Goal: Information Seeking & Learning: Understand process/instructions

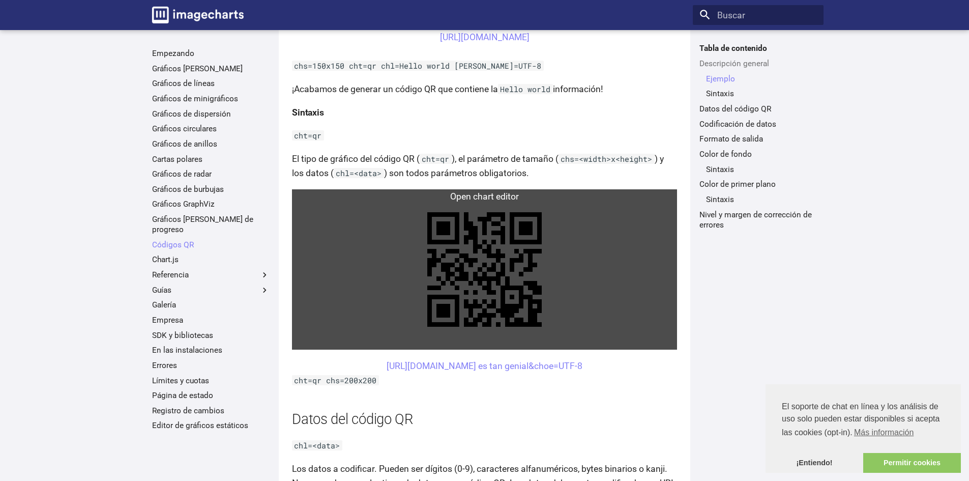
scroll to position [407, 0]
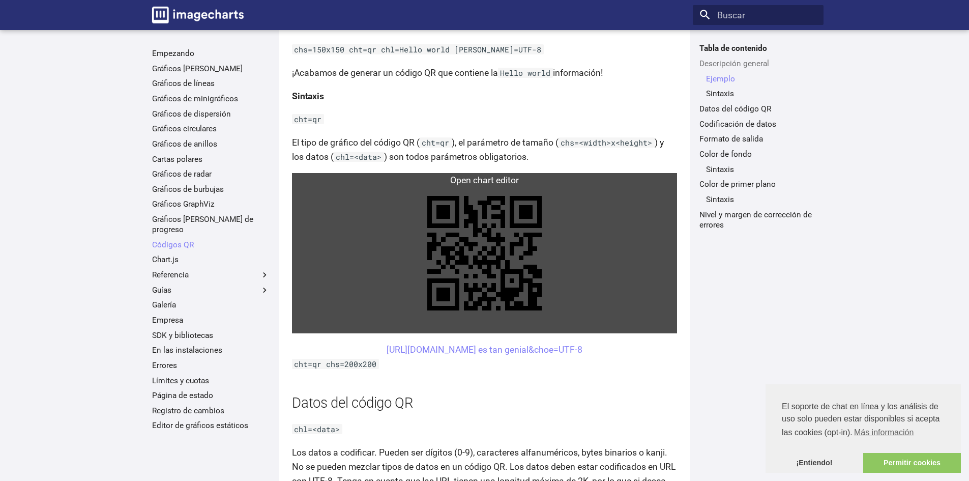
click at [511, 198] on link at bounding box center [484, 253] width 385 height 160
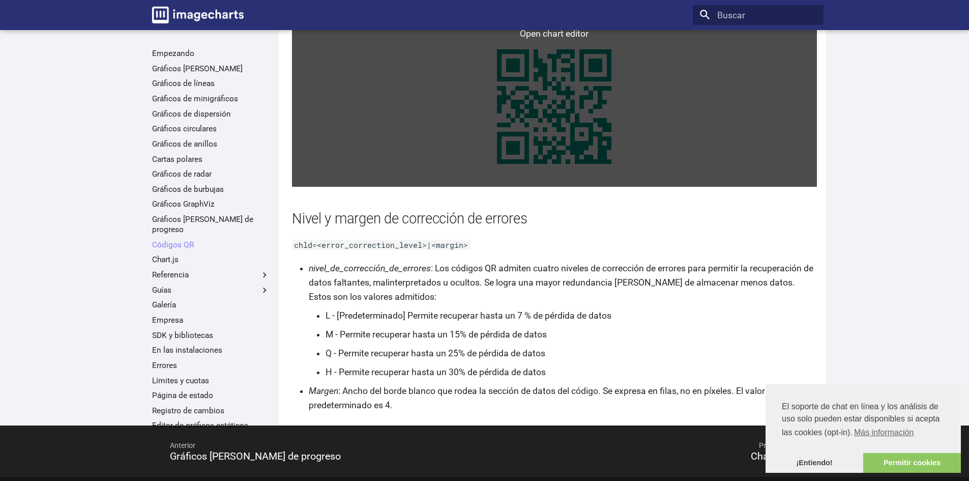
scroll to position [1967, 0]
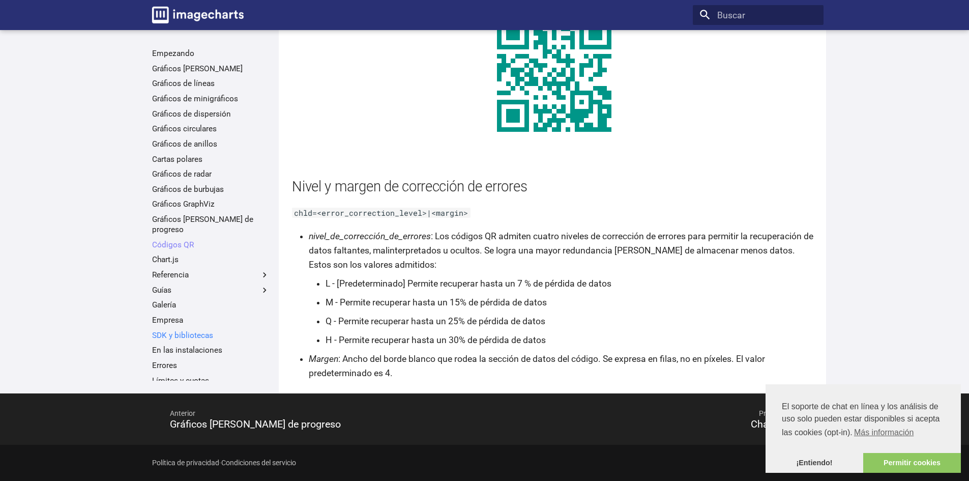
click at [183, 331] on font "SDK y bibliotecas" at bounding box center [182, 335] width 61 height 9
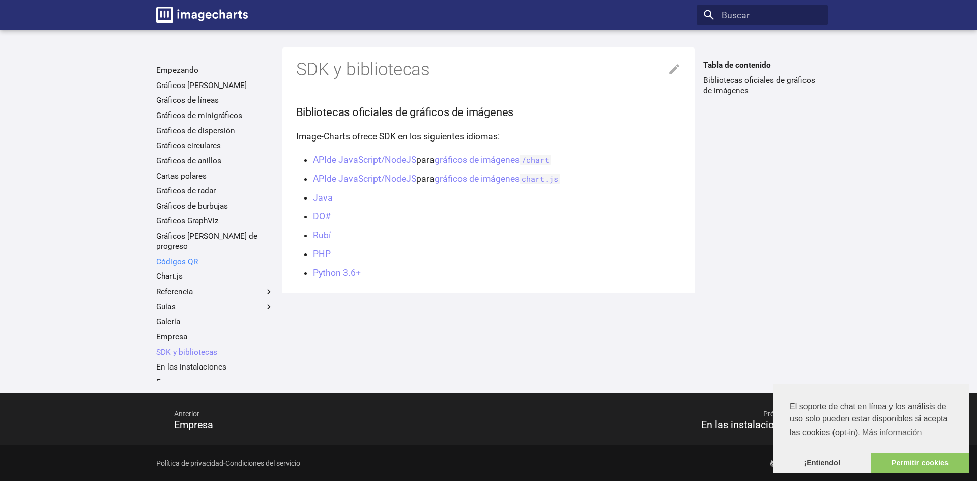
click at [220, 256] on link "Códigos QR" at bounding box center [215, 261] width 118 height 10
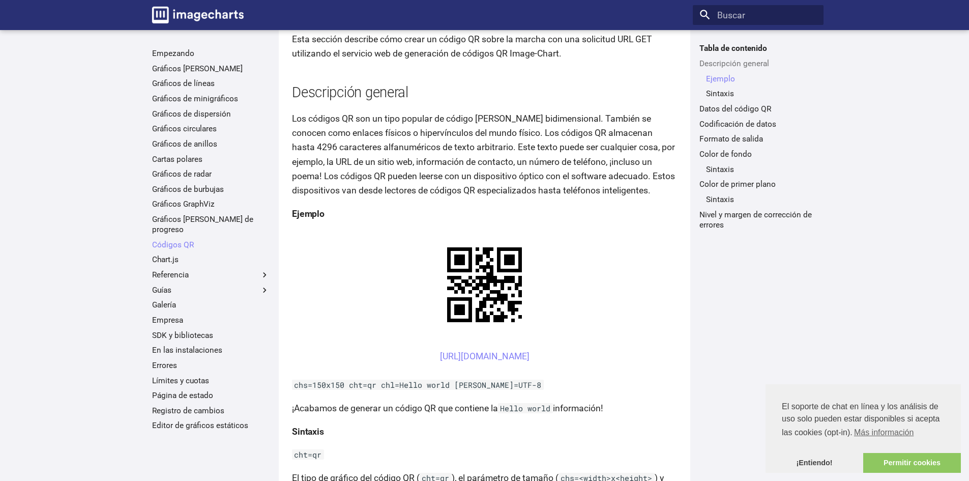
scroll to position [254, 0]
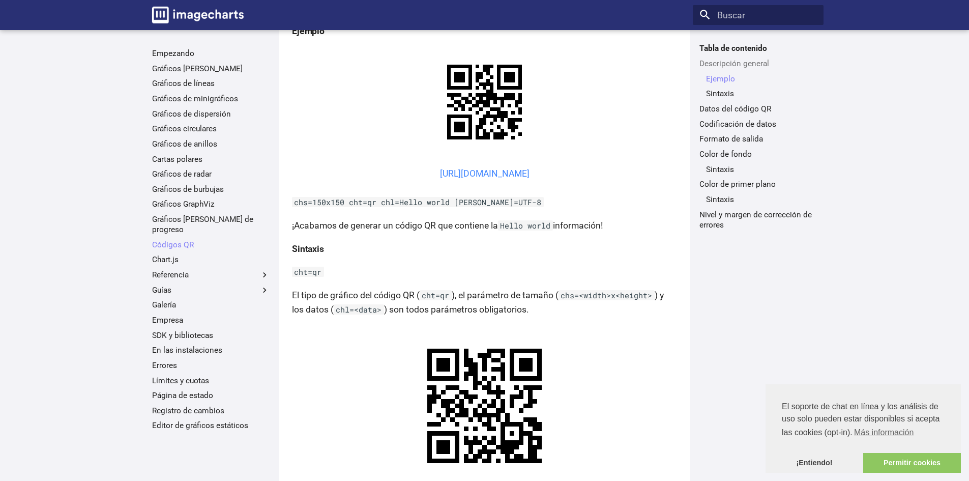
click at [440, 178] on font "https://image-charts.com/chart?chs=150x150&cht=qr&chl=Hola%20mundo&choe=UTF-8" at bounding box center [485, 173] width 90 height 10
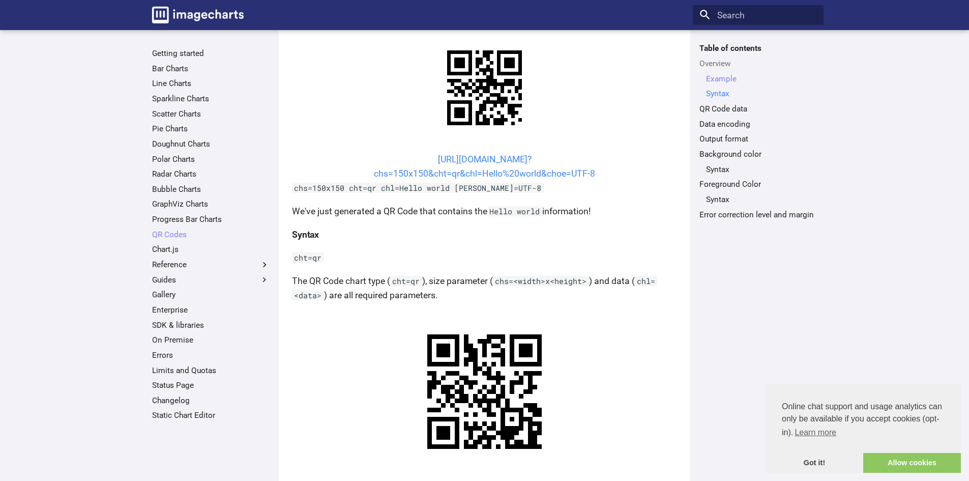
click at [722, 93] on link "Syntax" at bounding box center [761, 94] width 111 height 10
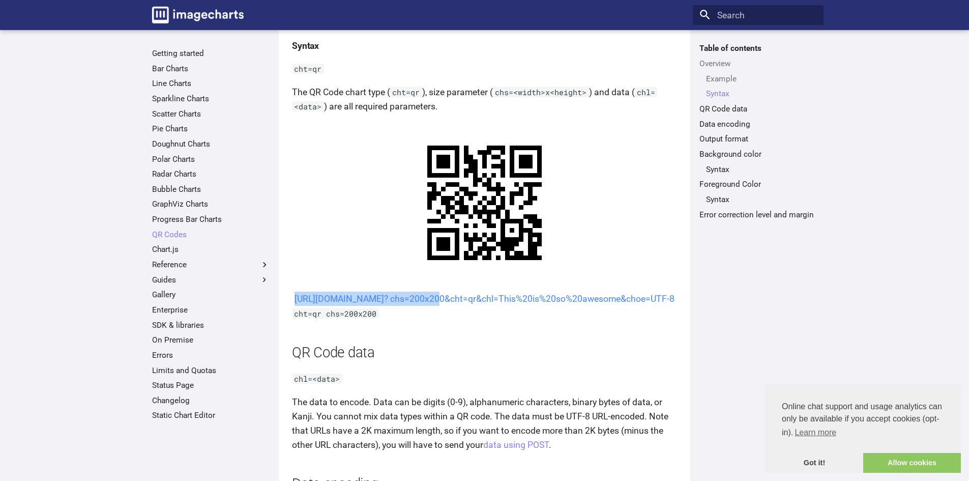
drag, startPoint x: 417, startPoint y: 299, endPoint x: 548, endPoint y: 302, distance: 130.3
click at [548, 302] on center "[URL][DOMAIN_NAME]? chs=200x200&cht=qr&chl=This%20is%20so%20awesome&choe=UTF-8" at bounding box center [484, 299] width 385 height 14
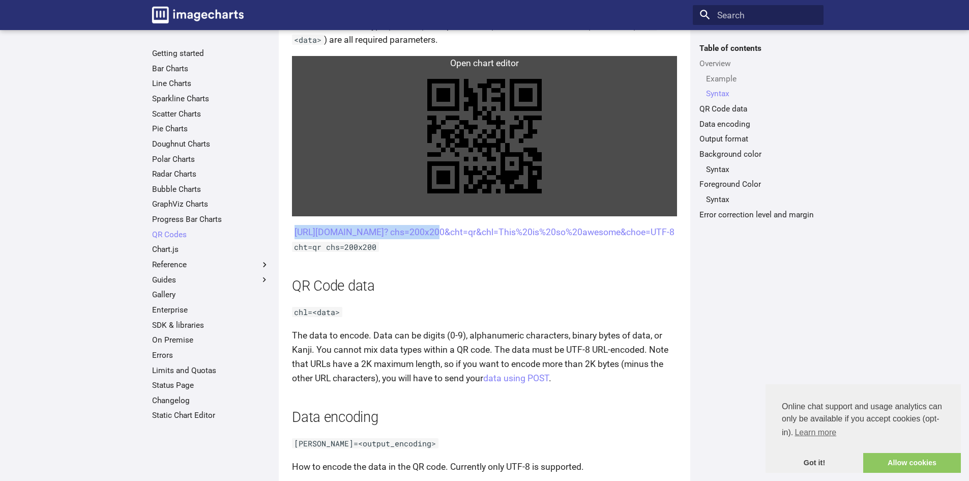
scroll to position [370, 0]
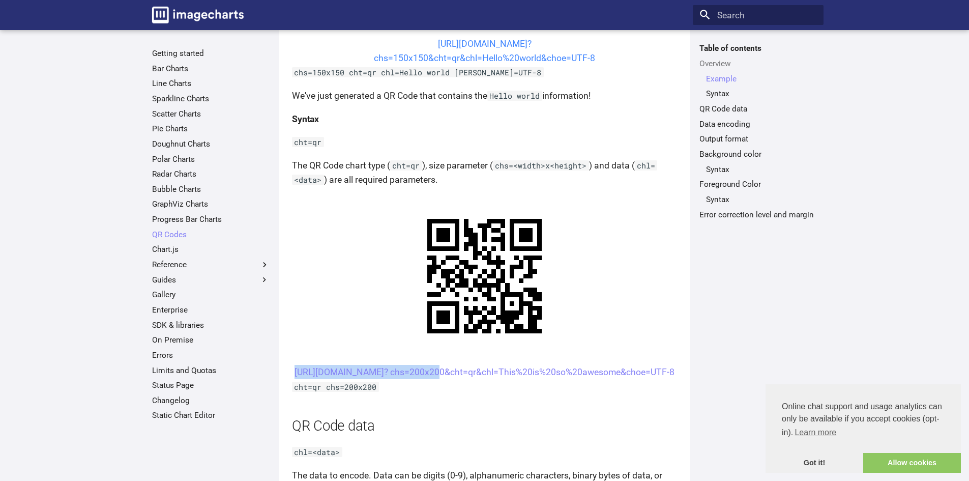
scroll to position [254, 0]
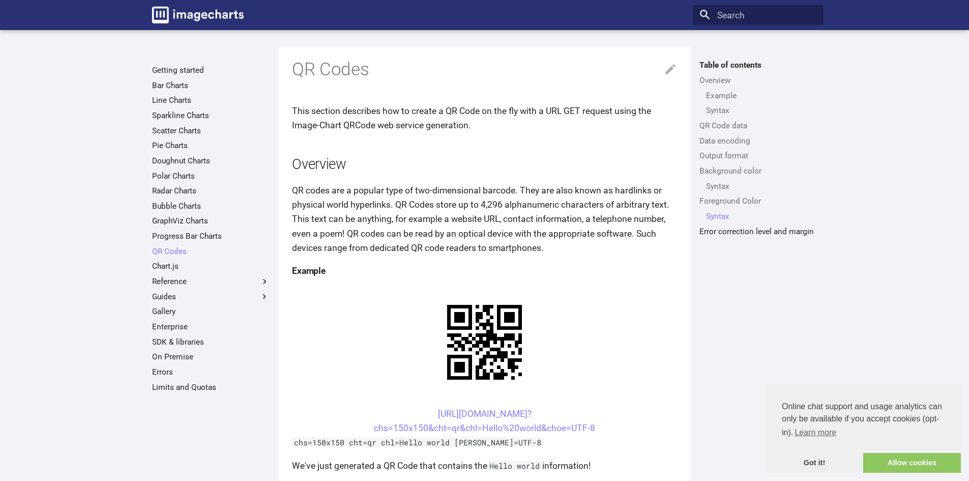
scroll to position [1846, 0]
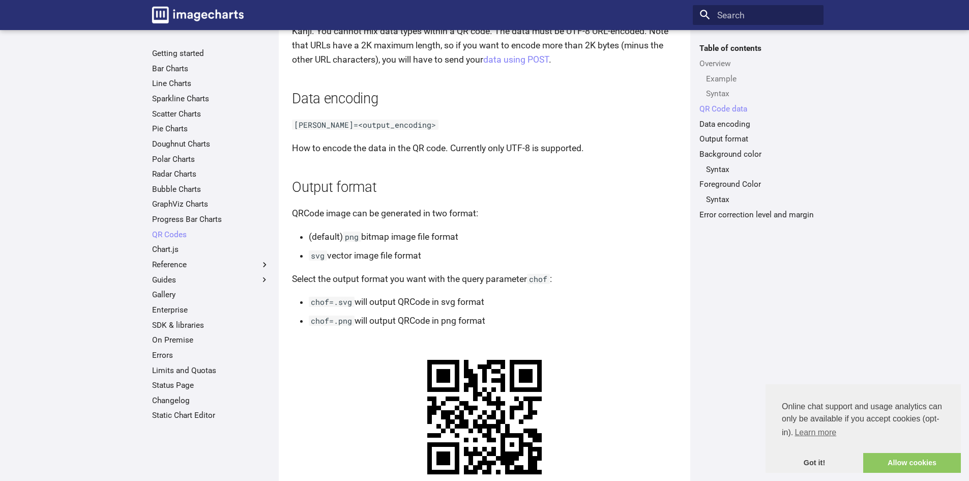
scroll to position [916, 0]
